Goal: Transaction & Acquisition: Purchase product/service

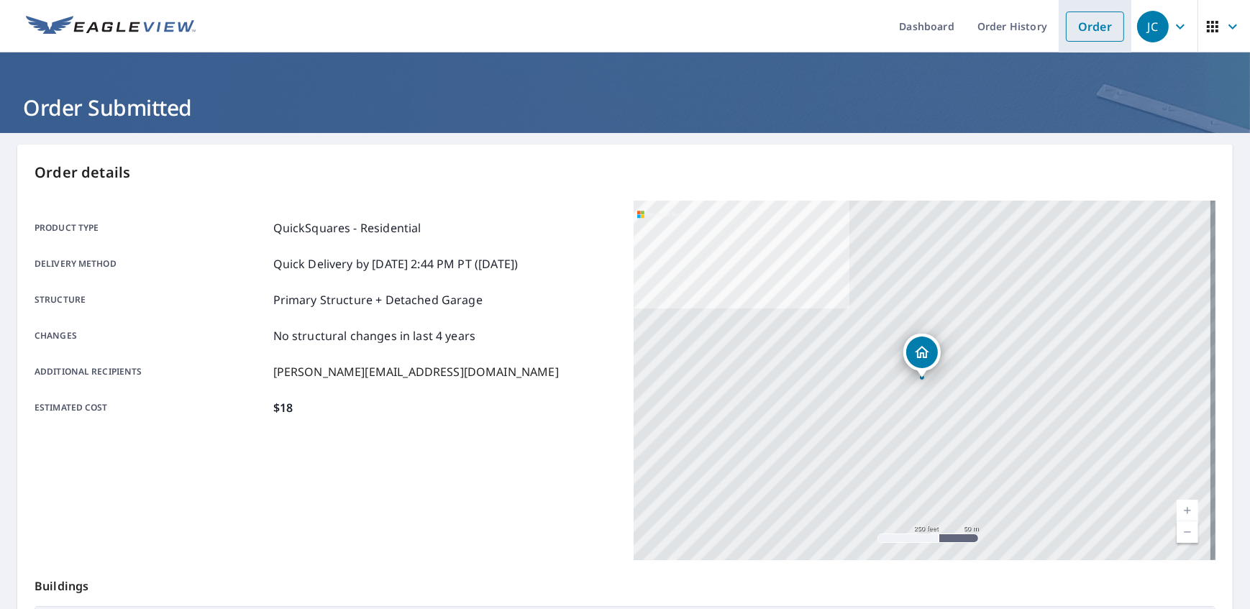
drag, startPoint x: 1095, startPoint y: 33, endPoint x: 1063, endPoint y: 35, distance: 31.7
click at [1095, 33] on link "Order" at bounding box center [1095, 27] width 58 height 30
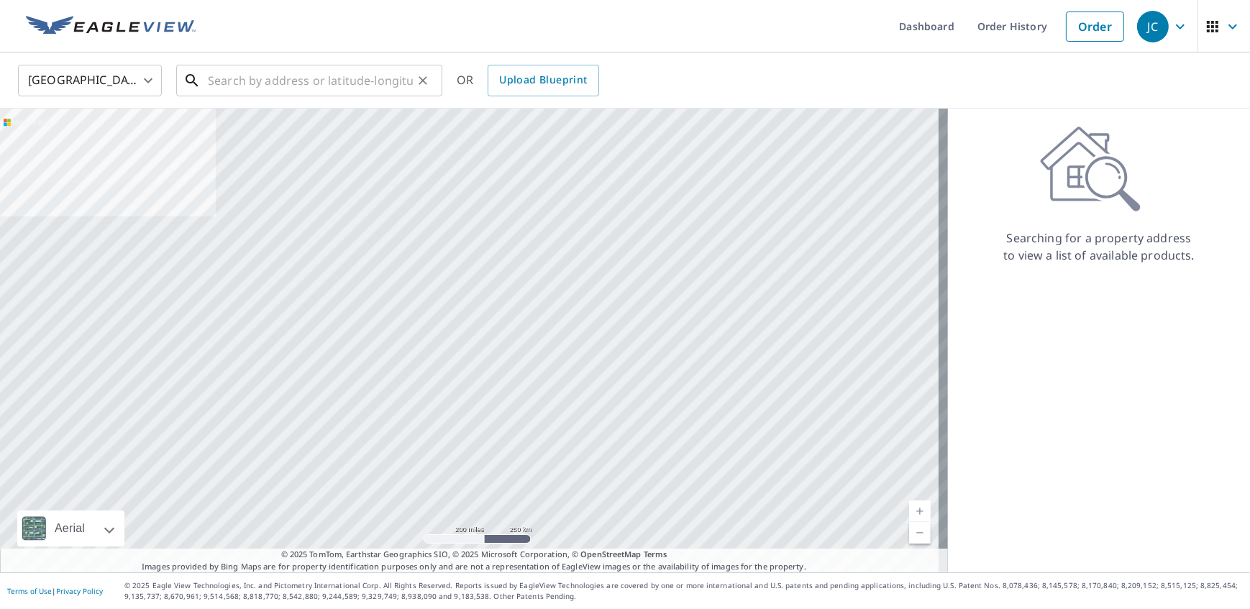
click at [272, 87] on input "text" at bounding box center [310, 80] width 205 height 40
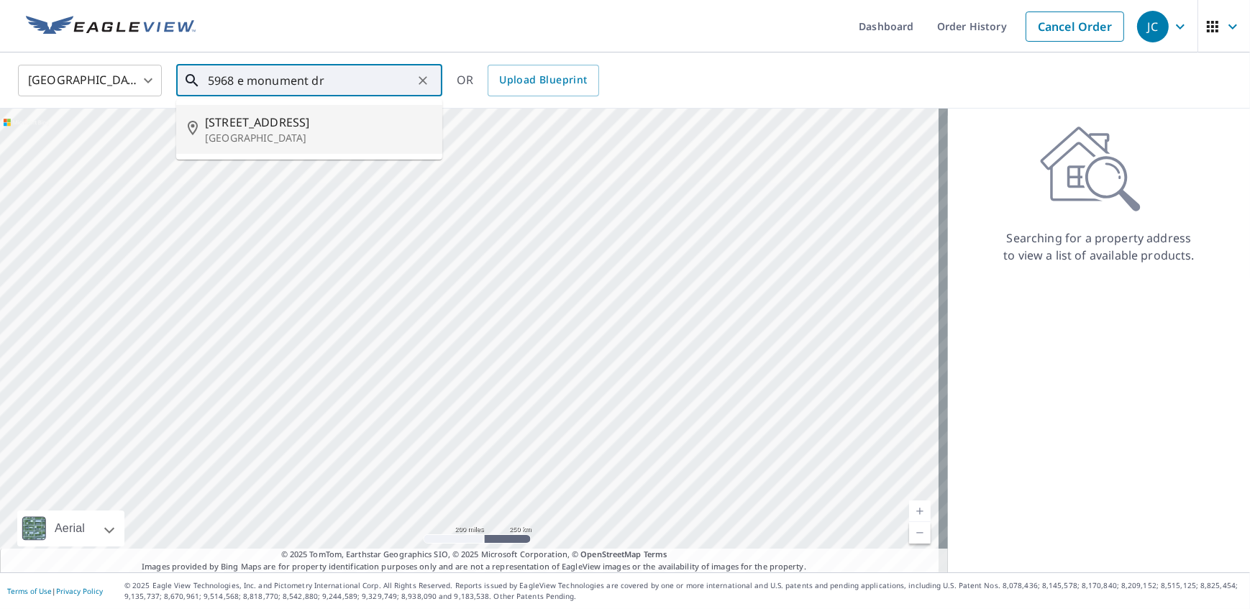
click at [324, 135] on p "[GEOGRAPHIC_DATA]" at bounding box center [318, 138] width 226 height 14
type input "[STREET_ADDRESS]"
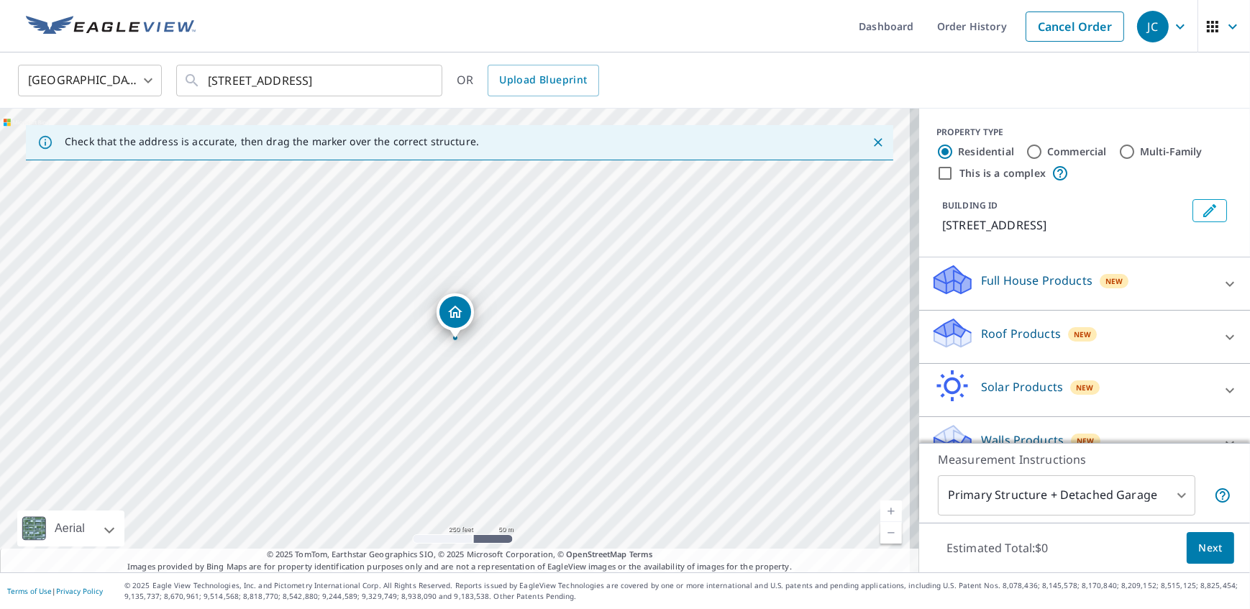
click at [1222, 346] on icon at bounding box center [1230, 337] width 17 height 17
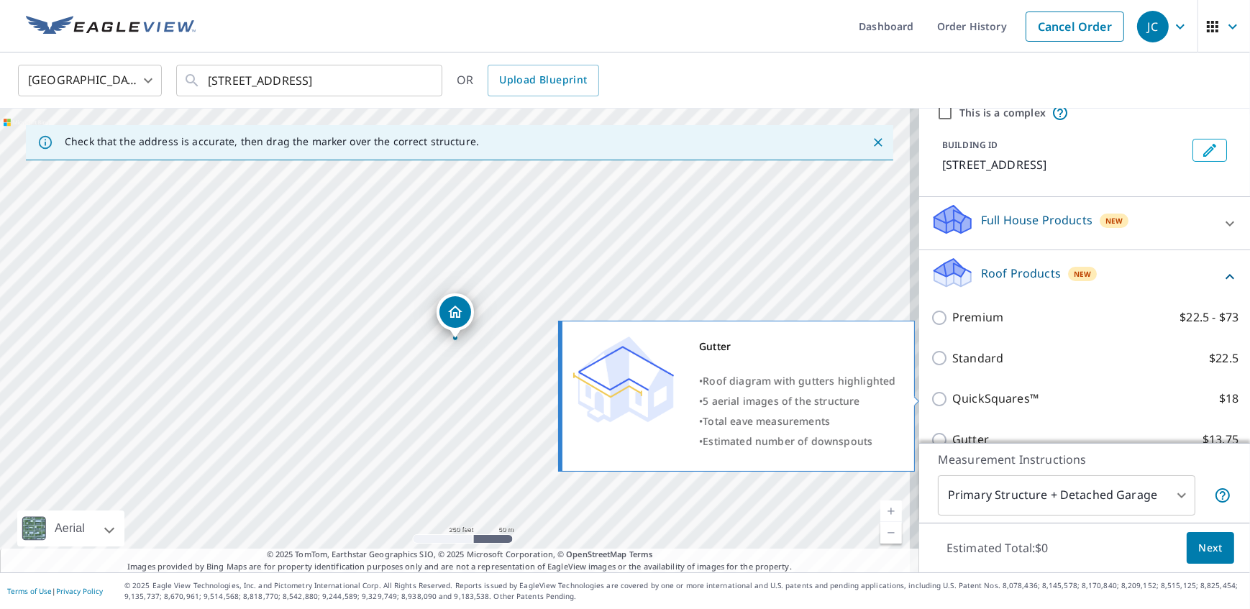
scroll to position [130, 0]
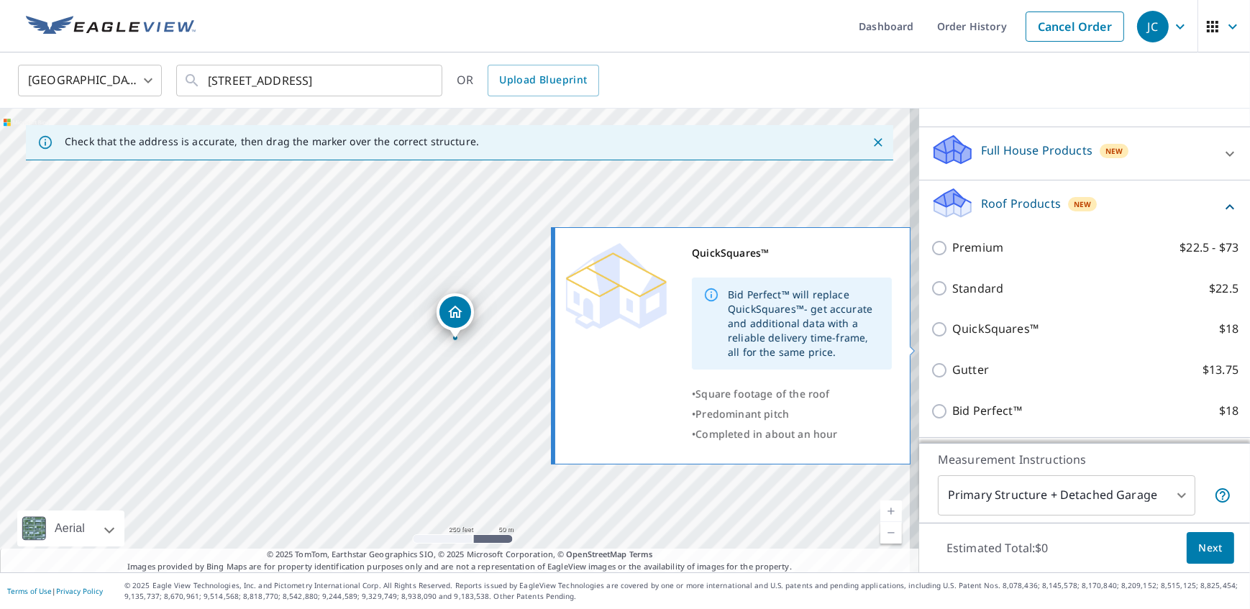
click at [932, 338] on input "QuickSquares™ $18" at bounding box center [942, 329] width 22 height 17
checkbox input "true"
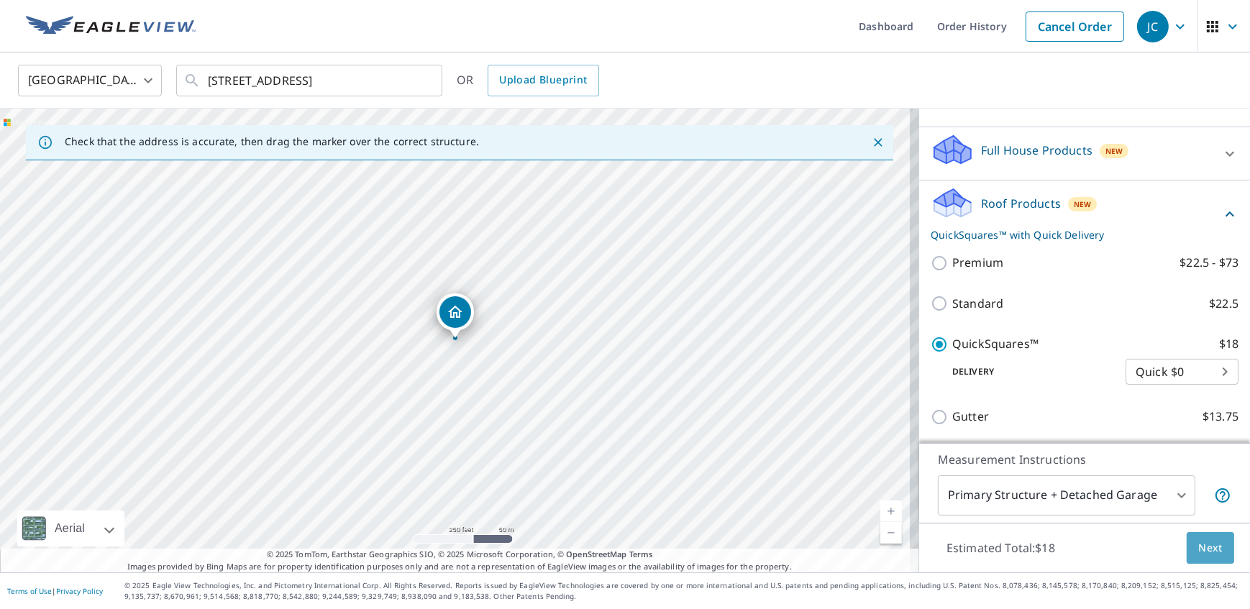
click at [1202, 548] on span "Next" at bounding box center [1211, 549] width 24 height 18
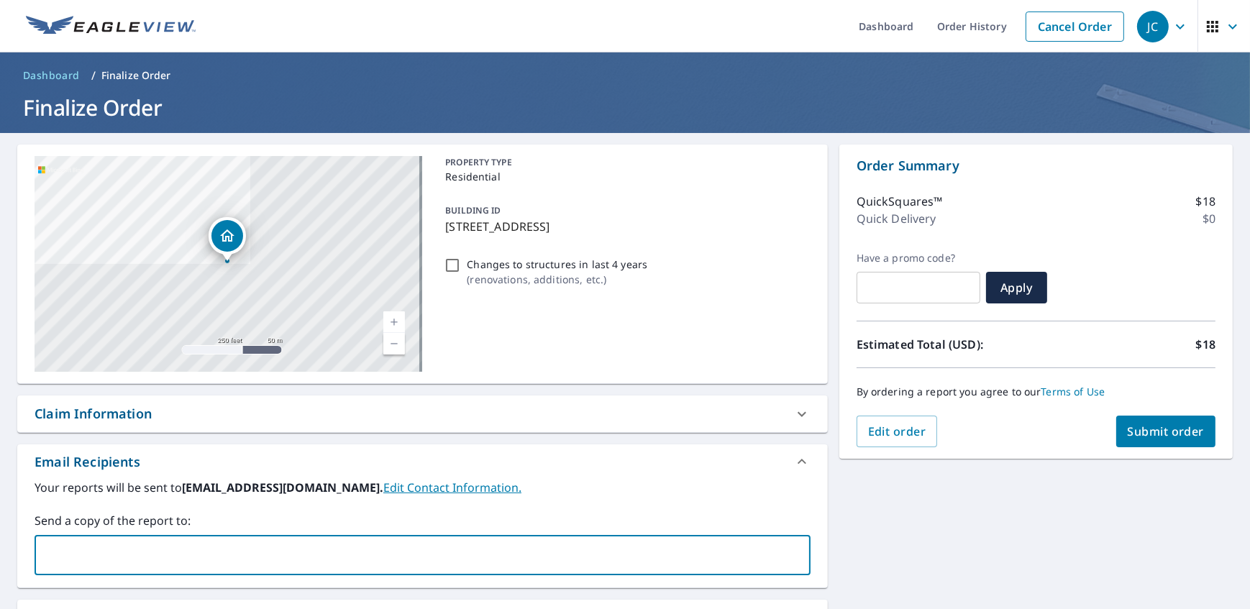
click at [42, 549] on input "text" at bounding box center [412, 555] width 742 height 27
type input "[EMAIL_ADDRESS][DOMAIN_NAME]"
click at [1165, 431] on span "Submit order" at bounding box center [1166, 432] width 77 height 16
checkbox input "true"
